Goal: Find specific page/section: Find specific page/section

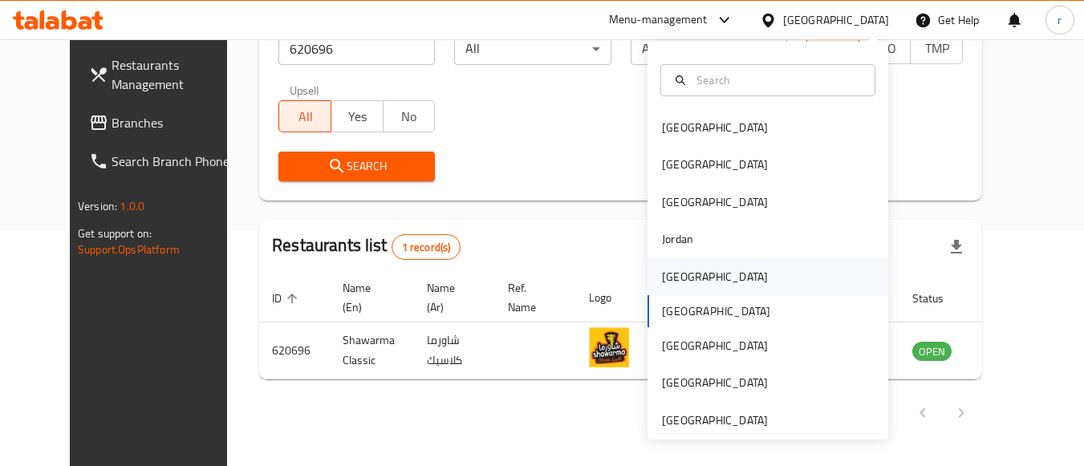
click at [682, 282] on div "[GEOGRAPHIC_DATA]" at bounding box center [715, 277] width 106 height 18
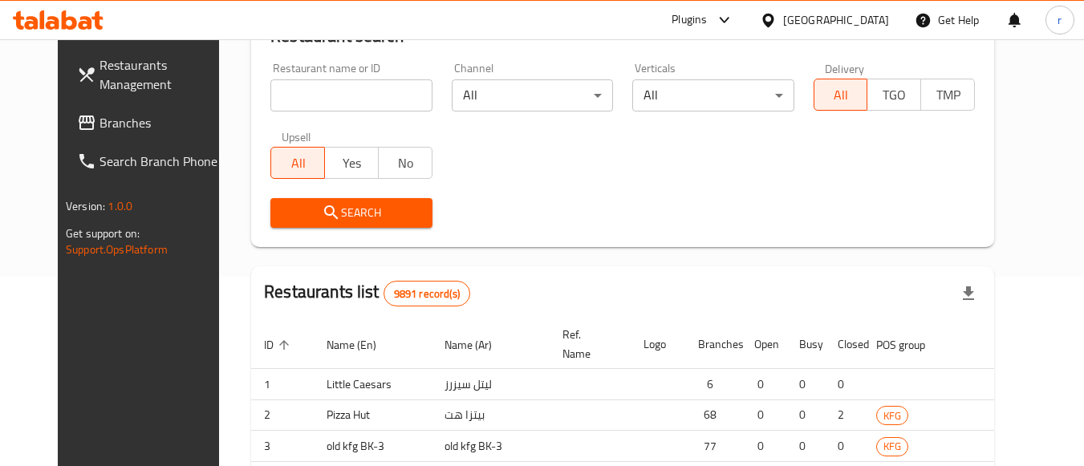
scroll to position [236, 0]
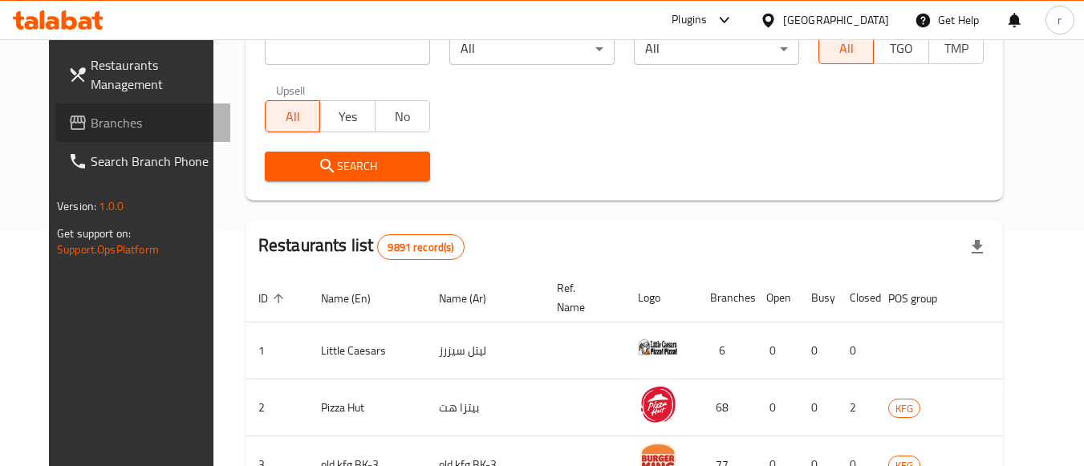
click at [91, 120] on span "Branches" at bounding box center [154, 122] width 127 height 19
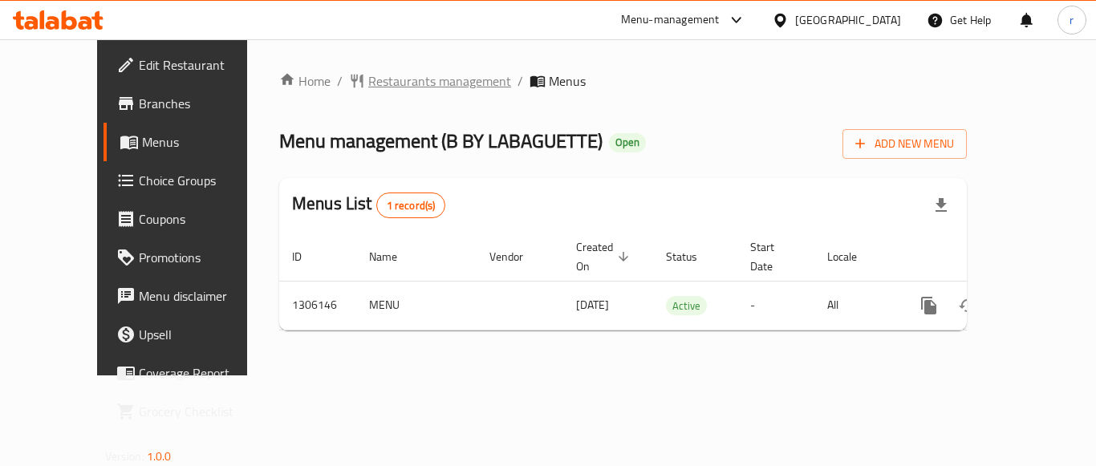
click at [368, 81] on span "Restaurants management" at bounding box center [439, 80] width 143 height 19
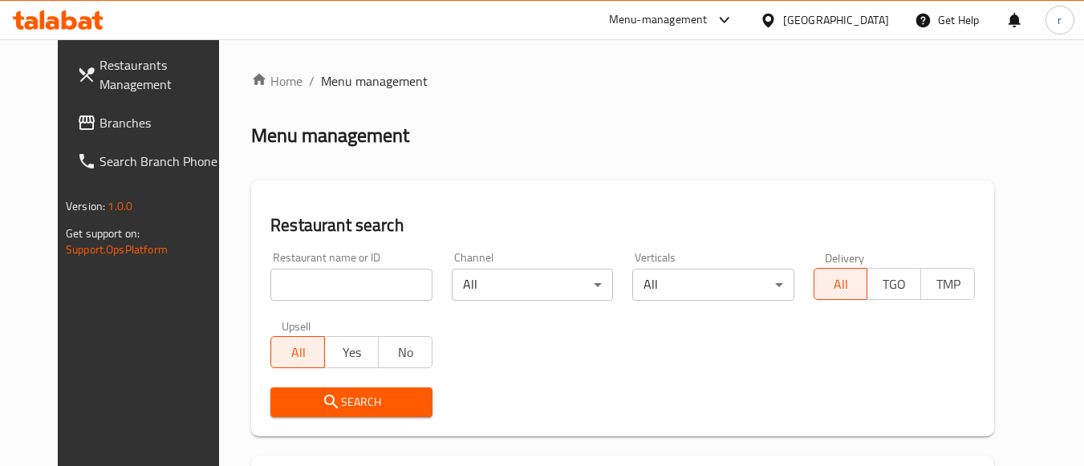
click at [319, 271] on input "search" at bounding box center [351, 285] width 161 height 32
paste input "703965"
type input "703965"
click at [319, 402] on span "Search" at bounding box center [351, 403] width 136 height 20
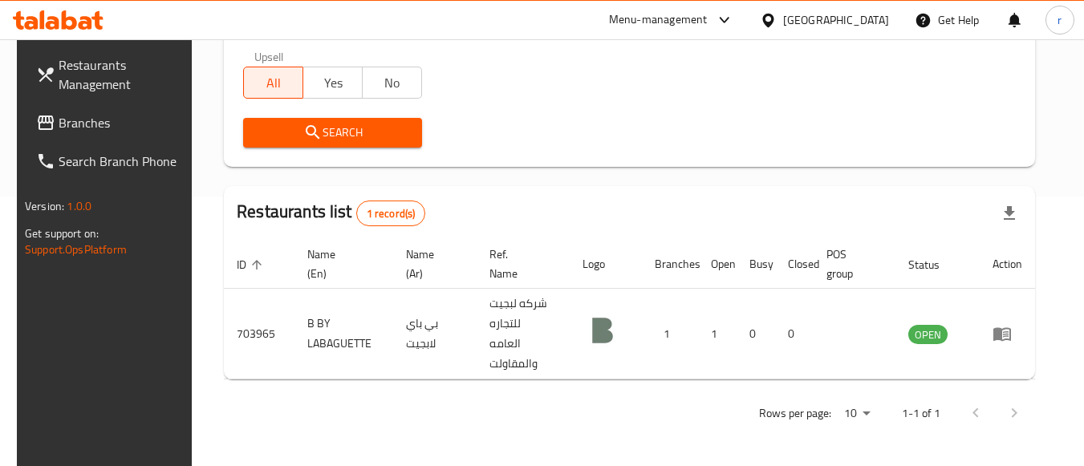
scroll to position [250, 0]
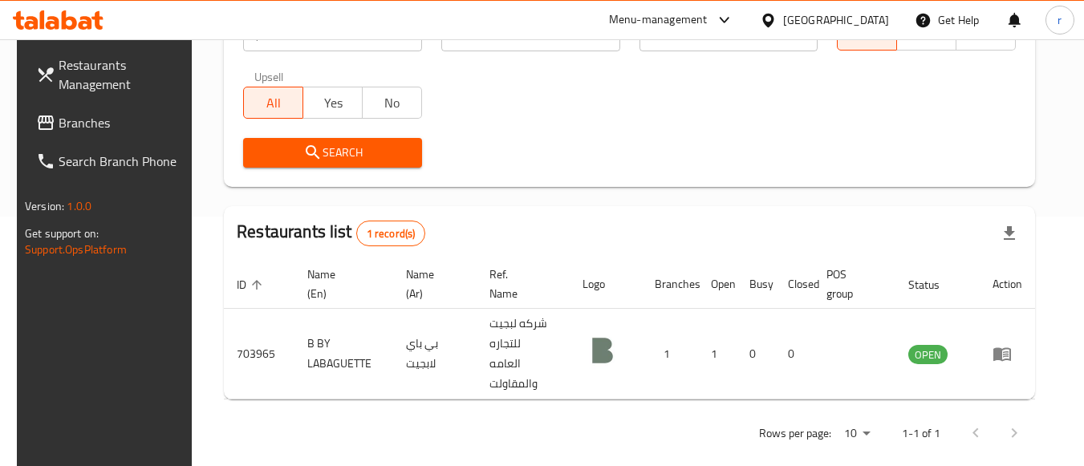
click at [783, 24] on div at bounding box center [771, 20] width 23 height 18
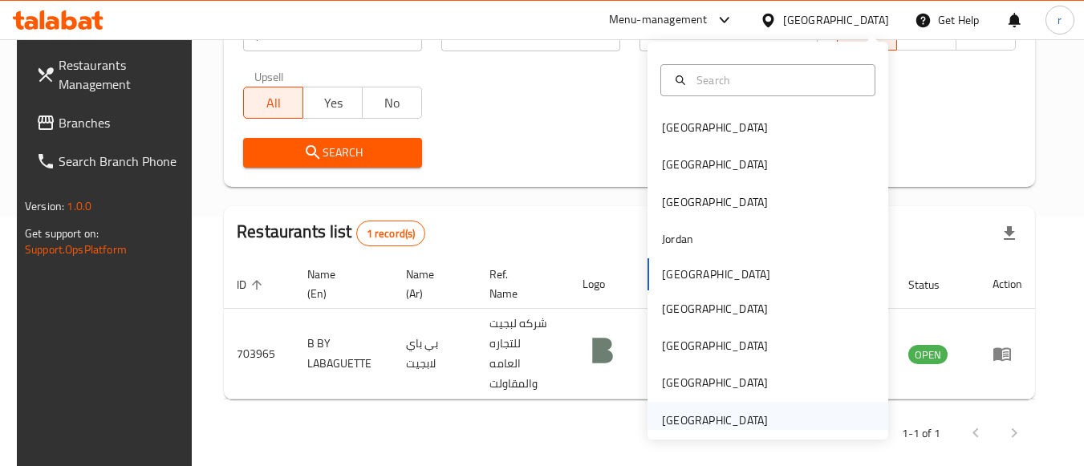
click at [707, 424] on div "United Arab Emirates" at bounding box center [715, 421] width 106 height 18
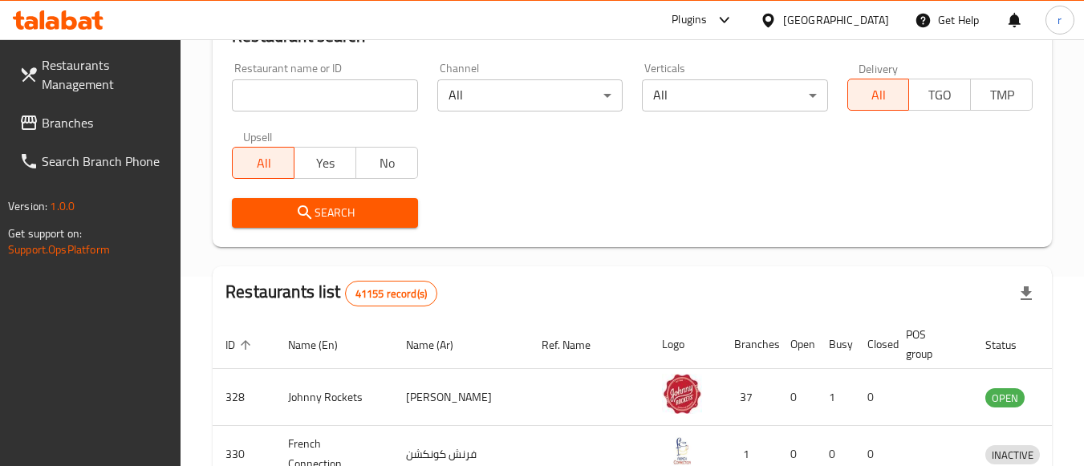
scroll to position [250, 0]
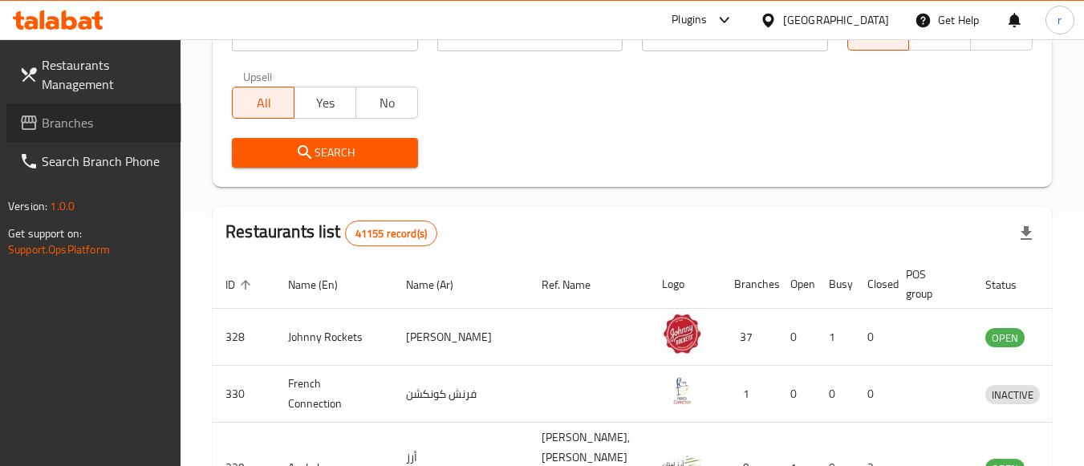
click at [49, 117] on span "Branches" at bounding box center [105, 122] width 127 height 19
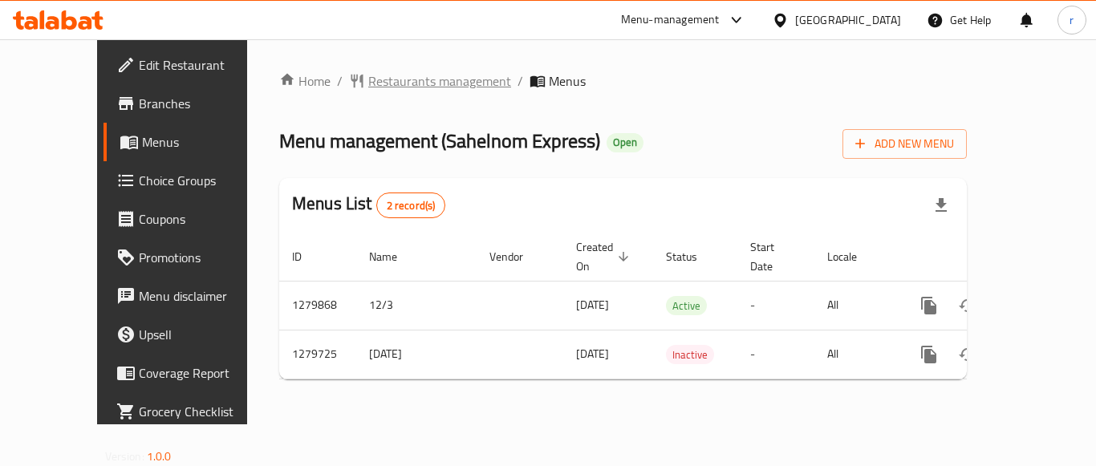
click at [368, 74] on span "Restaurants management" at bounding box center [439, 80] width 143 height 19
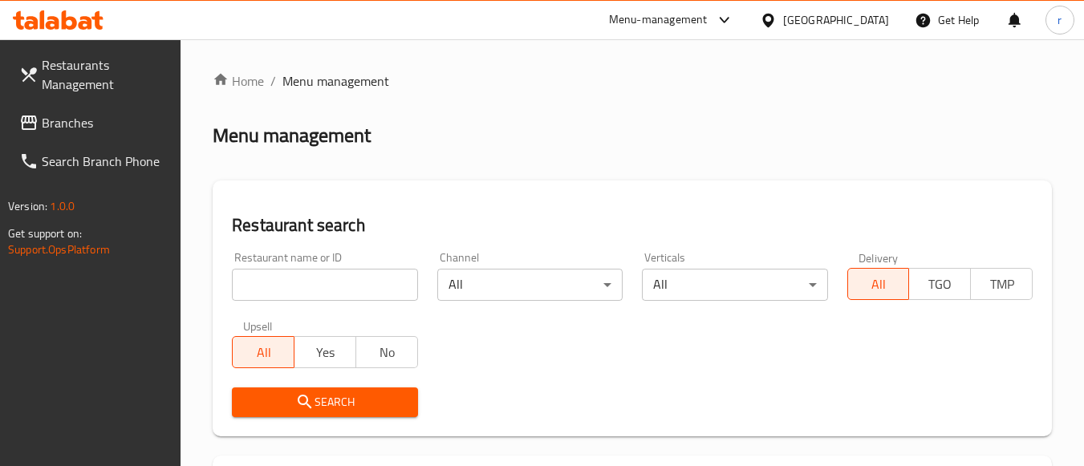
click at [329, 287] on input "search" at bounding box center [324, 285] width 185 height 32
paste input "693438"
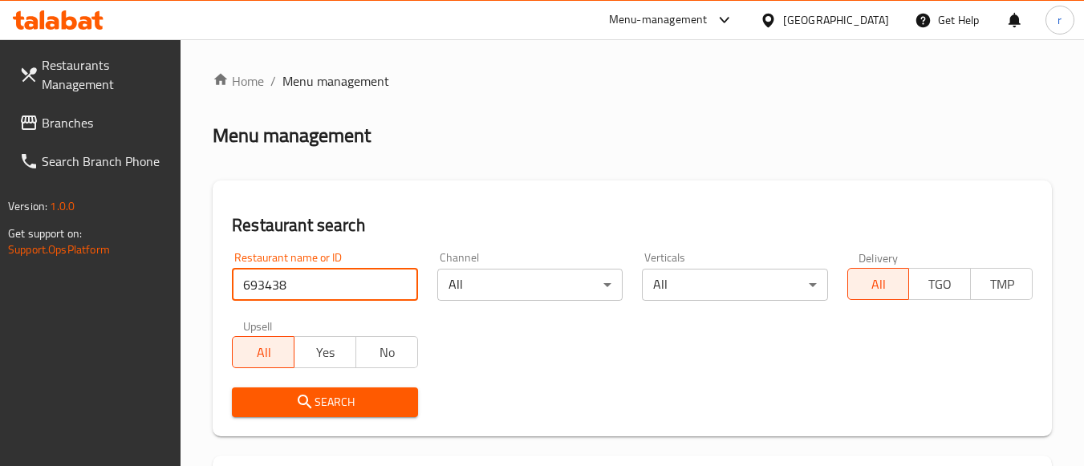
type input "693438"
click at [298, 388] on button "Search" at bounding box center [324, 403] width 185 height 30
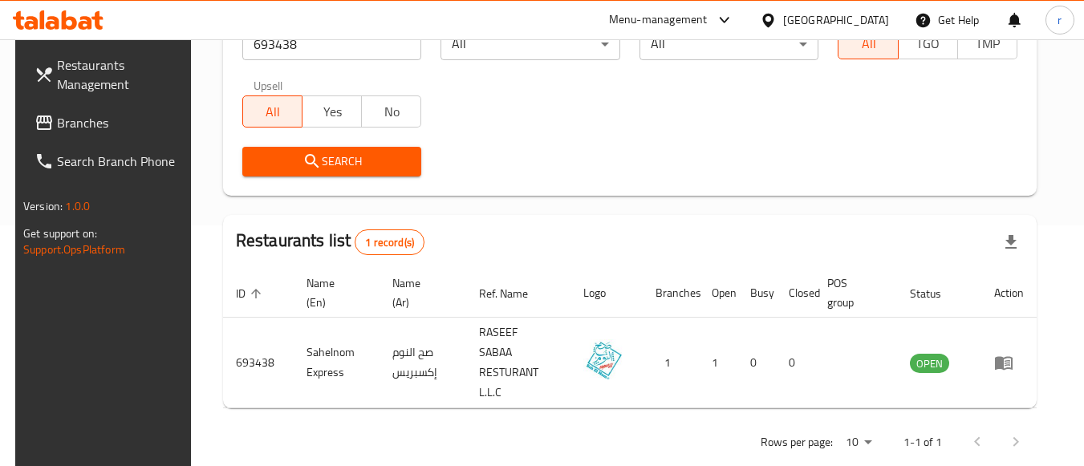
scroll to position [236, 0]
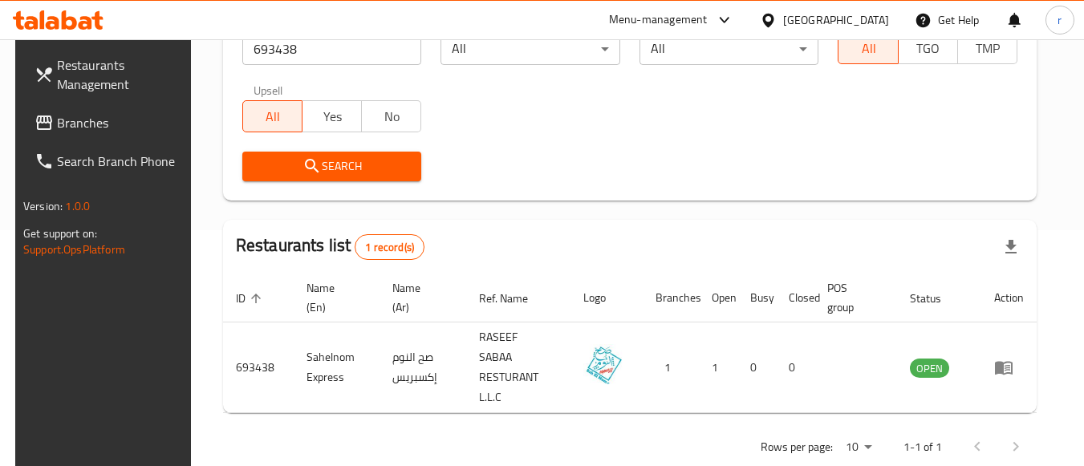
click at [57, 125] on span "Branches" at bounding box center [120, 122] width 127 height 19
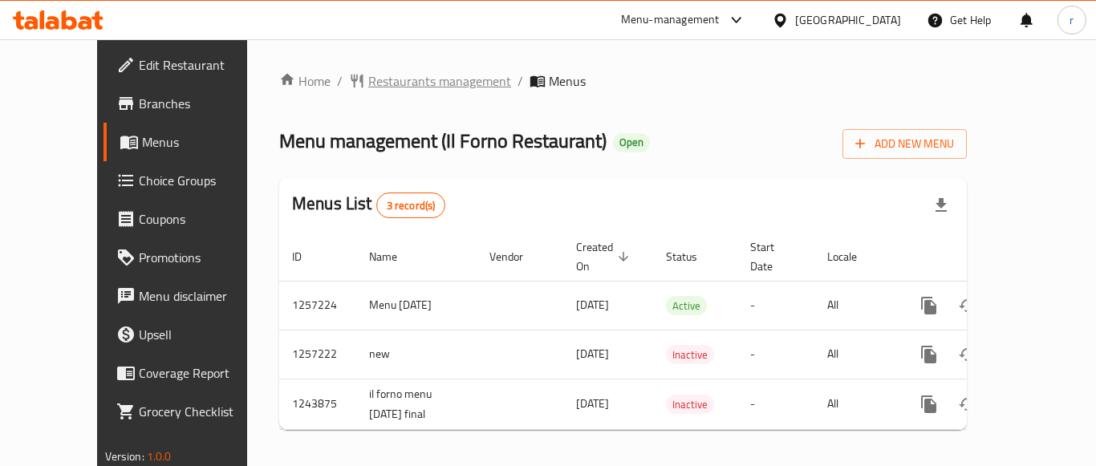
click at [368, 80] on span "Restaurants management" at bounding box center [439, 80] width 143 height 19
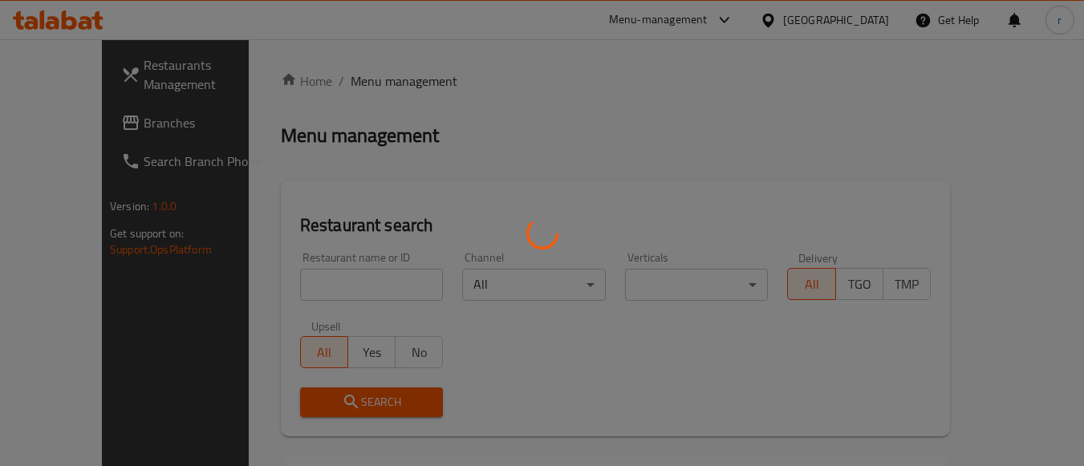
click at [303, 267] on div at bounding box center [542, 233] width 1084 height 466
click at [299, 274] on div at bounding box center [542, 233] width 1084 height 466
click at [299, 273] on div at bounding box center [542, 233] width 1084 height 466
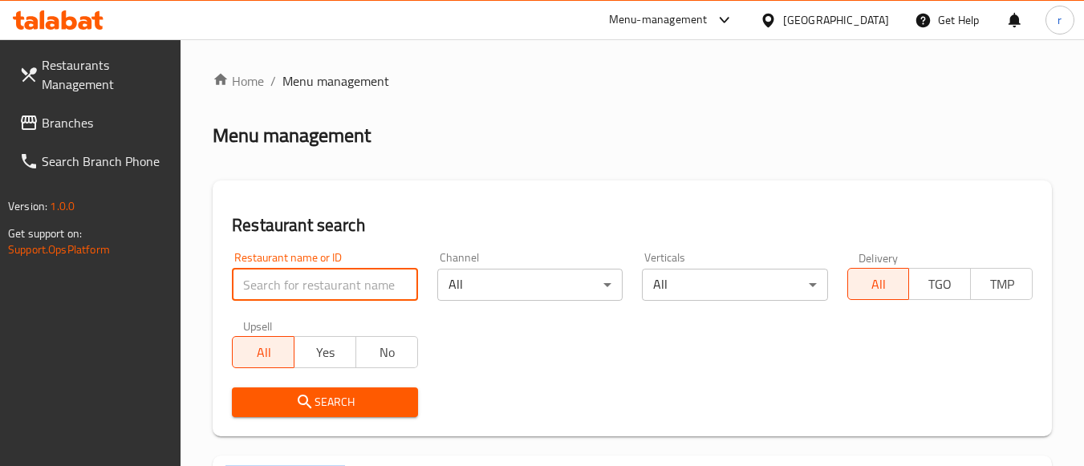
click at [299, 273] on input "search" at bounding box center [324, 285] width 185 height 32
paste input "1410"
type input "1410"
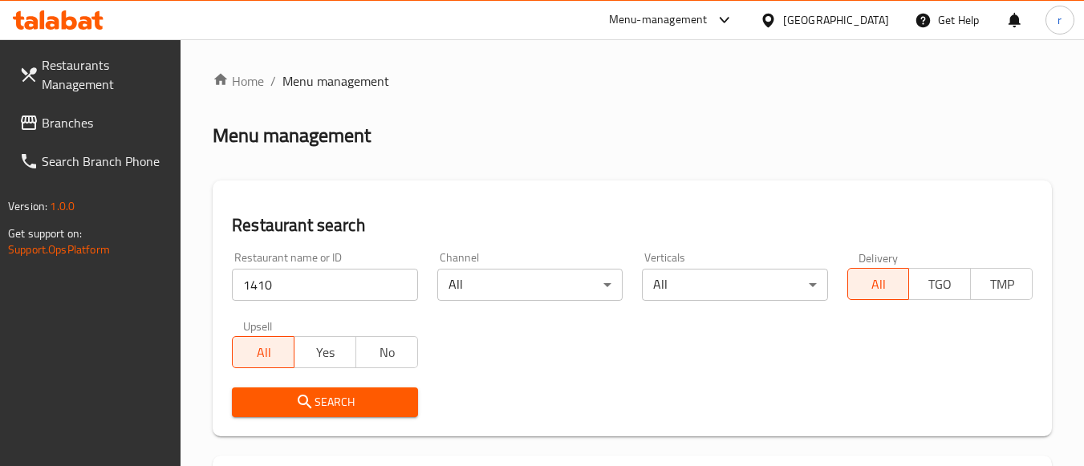
click at [277, 405] on span "Search" at bounding box center [325, 403] width 160 height 20
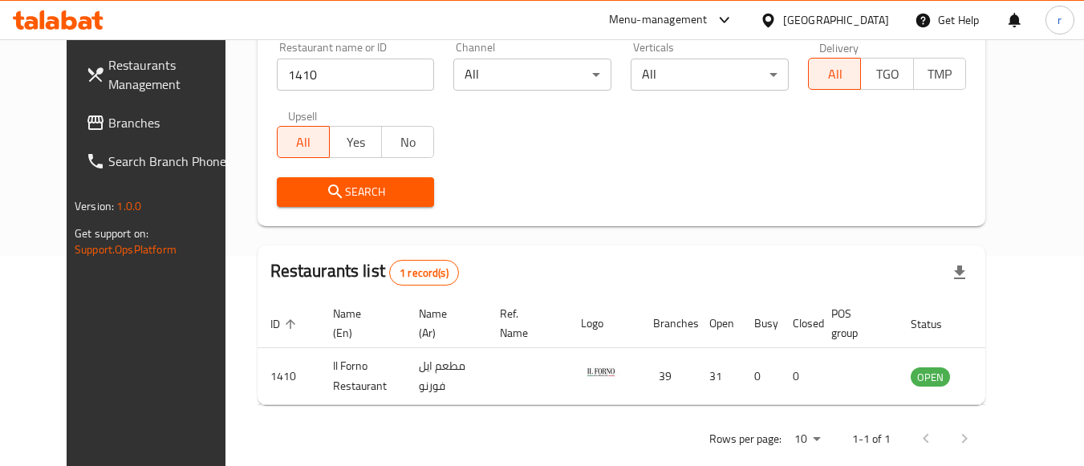
scroll to position [236, 0]
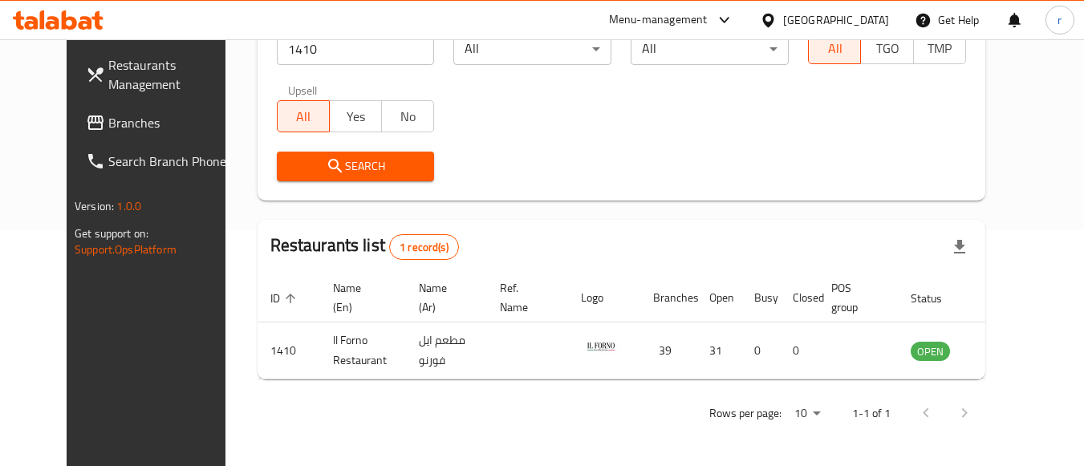
click at [795, 26] on div "United Arab Emirates" at bounding box center [836, 20] width 106 height 18
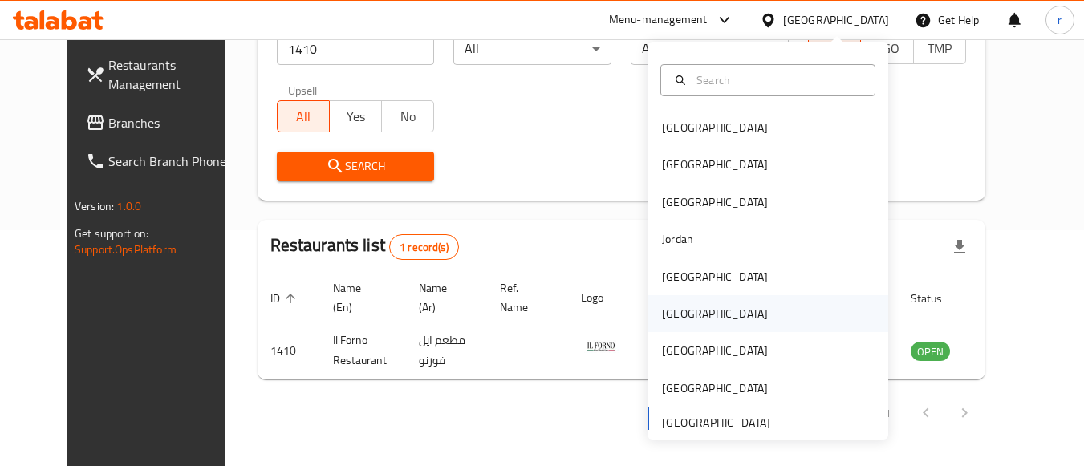
click at [689, 311] on div "[GEOGRAPHIC_DATA]" at bounding box center [715, 313] width 132 height 37
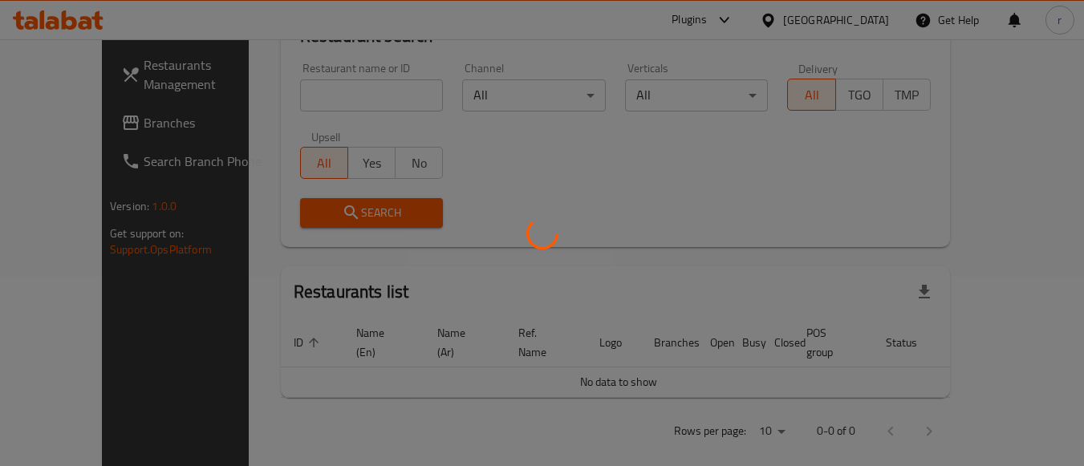
scroll to position [236, 0]
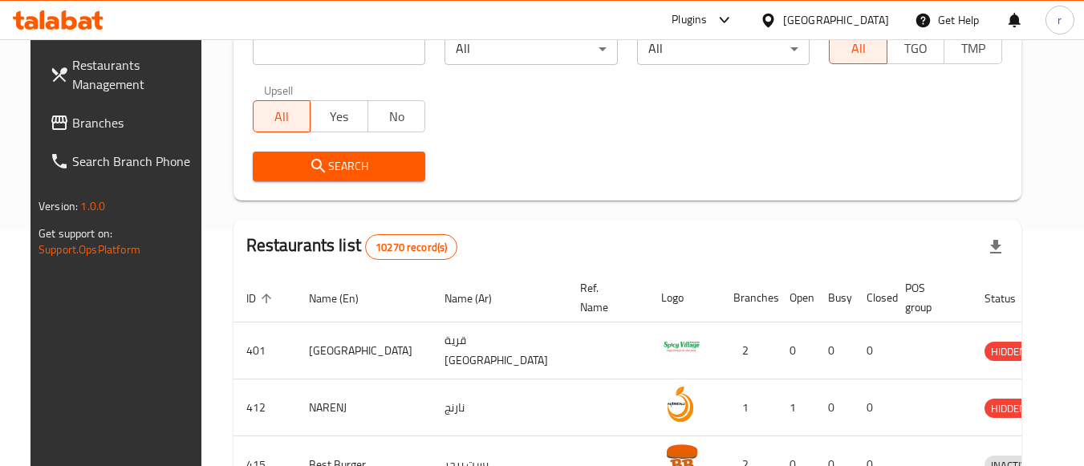
click at [72, 119] on span "Branches" at bounding box center [135, 122] width 127 height 19
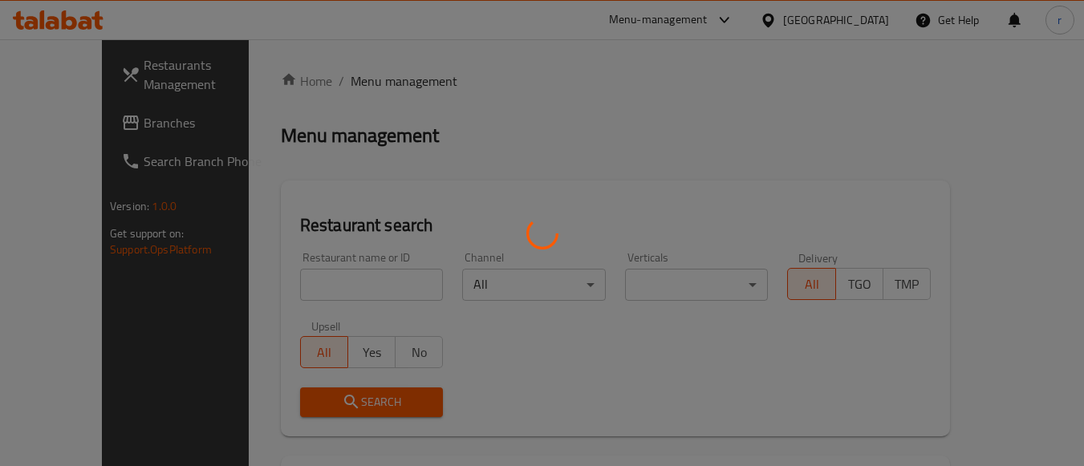
click at [295, 287] on div at bounding box center [542, 233] width 1084 height 466
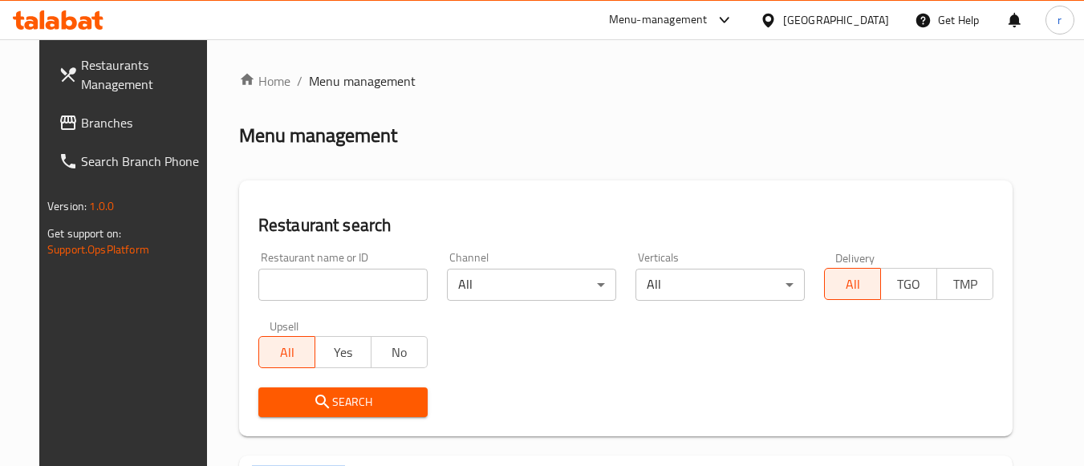
click at [295, 287] on div at bounding box center [542, 233] width 1084 height 466
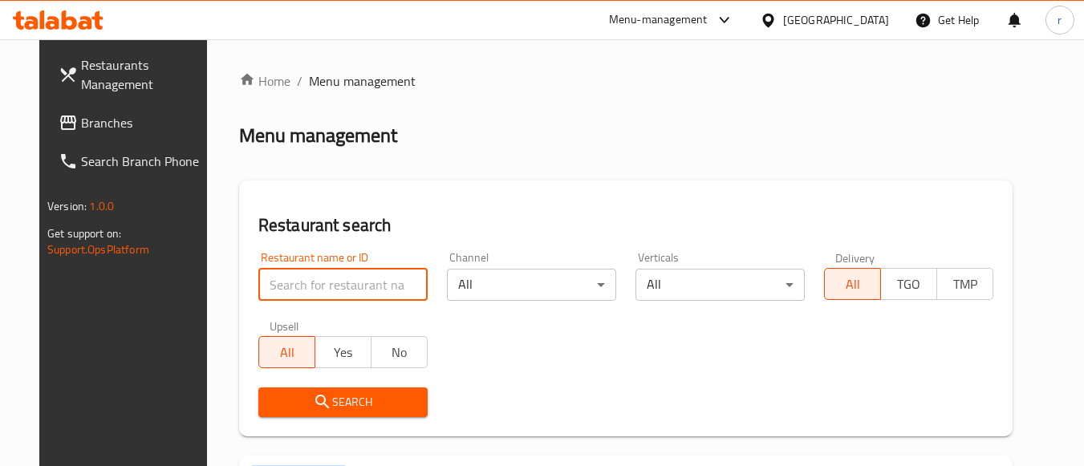
click at [295, 287] on input "search" at bounding box center [342, 285] width 169 height 32
paste input "28245"
type input "28245"
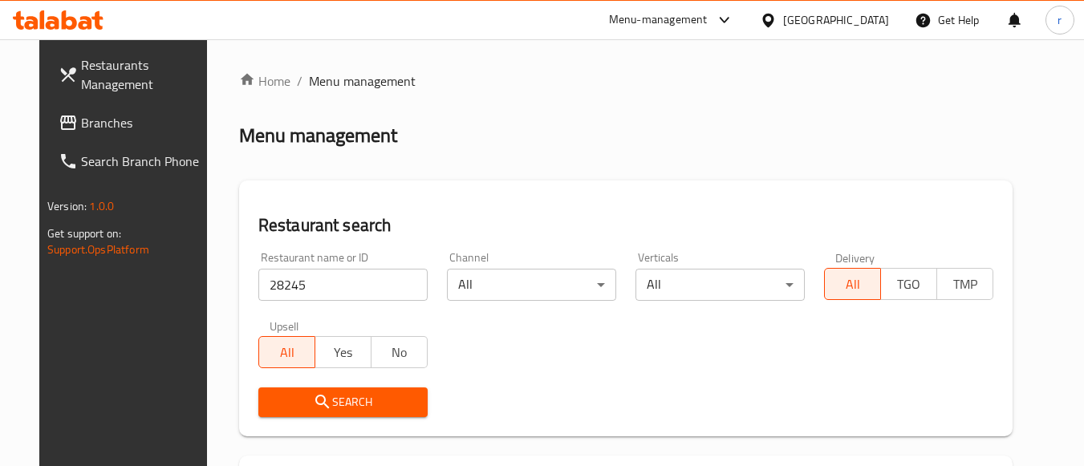
click at [288, 412] on span "Search" at bounding box center [343, 403] width 144 height 20
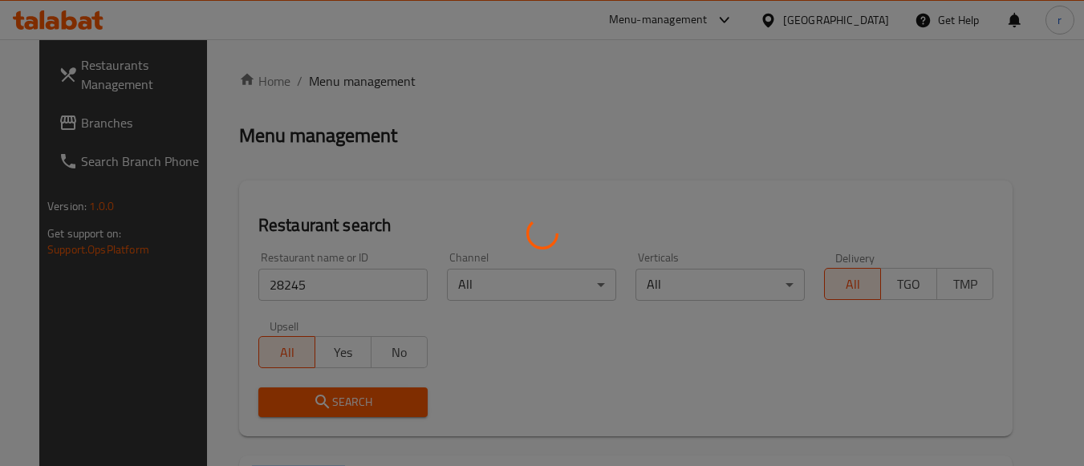
click at [288, 412] on div at bounding box center [542, 233] width 1084 height 466
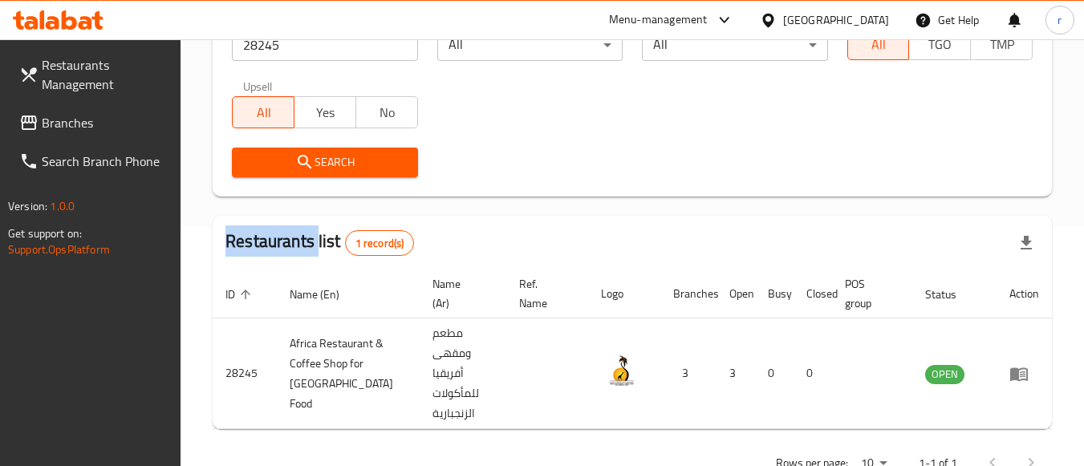
scroll to position [241, 0]
